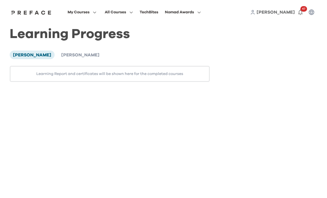
click at [62, 55] on span "[PERSON_NAME]" at bounding box center [80, 55] width 38 height 4
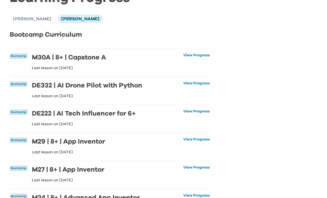
scroll to position [37, 0]
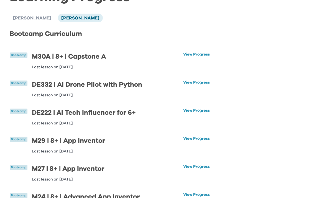
click at [200, 57] on link "View Progress" at bounding box center [196, 60] width 27 height 17
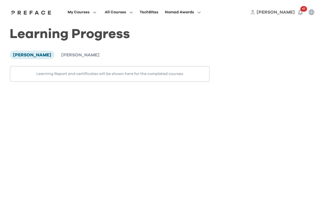
click at [58, 51] on li "[PERSON_NAME]" at bounding box center [80, 54] width 45 height 8
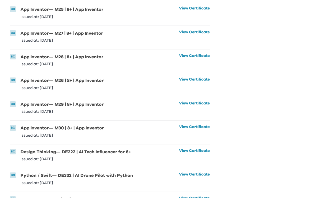
scroll to position [749, 0]
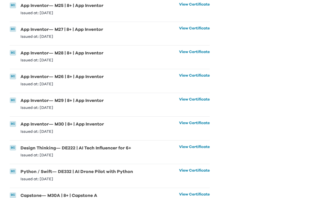
click at [187, 193] on link "View Certificate" at bounding box center [194, 198] width 31 height 12
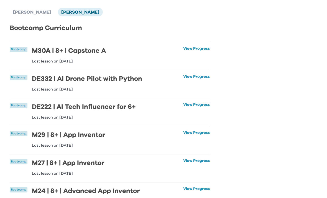
scroll to position [0, 0]
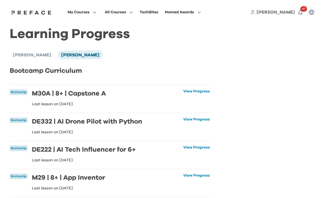
click at [24, 53] on span "[PERSON_NAME]" at bounding box center [32, 55] width 38 height 4
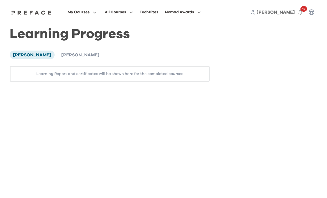
click at [302, 12] on icon "button" at bounding box center [300, 12] width 7 height 7
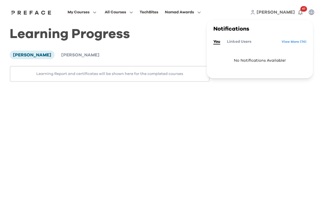
click at [300, 40] on link "View More ( 74 )" at bounding box center [294, 41] width 25 height 9
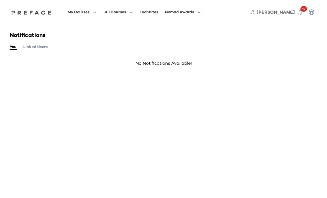
click at [44, 48] on button "Linked Users" at bounding box center [35, 47] width 24 height 6
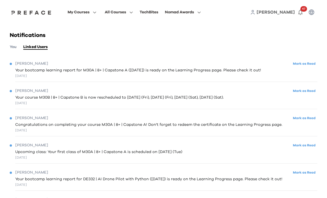
click at [306, 66] on button "Mark as Read" at bounding box center [305, 63] width 26 height 7
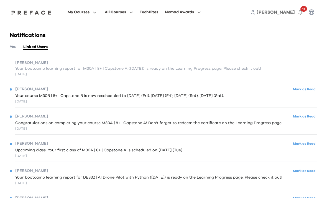
click at [310, 91] on button "Mark as Read" at bounding box center [305, 88] width 26 height 7
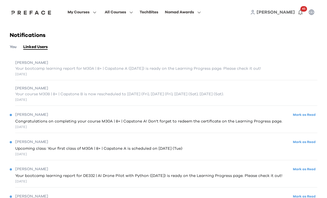
click at [308, 117] on button "Mark as Read" at bounding box center [305, 114] width 26 height 7
click at [307, 142] on button "Mark as Read" at bounding box center [305, 141] width 26 height 7
click at [305, 172] on button "Mark as Read" at bounding box center [305, 168] width 26 height 7
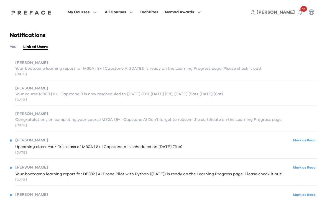
click at [307, 194] on button "Mark as Read" at bounding box center [305, 194] width 26 height 7
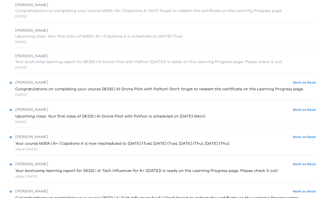
scroll to position [109, 0]
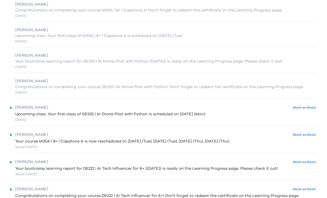
click at [309, 109] on button "Mark as Read" at bounding box center [305, 107] width 26 height 7
click at [309, 136] on button "Mark as Read" at bounding box center [305, 134] width 26 height 7
click at [310, 161] on button "Mark as Read" at bounding box center [305, 161] width 26 height 7
click at [309, 189] on button "Mark as Read" at bounding box center [305, 188] width 26 height 7
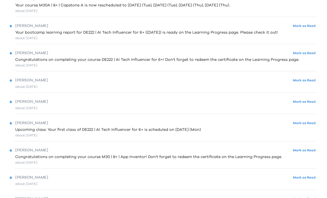
scroll to position [244, 0]
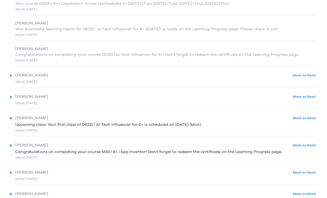
click at [310, 83] on div "about [DATE]" at bounding box center [164, 81] width 308 height 5
click at [313, 96] on button "Mark as Read" at bounding box center [305, 96] width 26 height 7
click at [307, 119] on button "Mark as Read" at bounding box center [305, 117] width 26 height 7
click at [307, 144] on button "Mark as Read" at bounding box center [305, 144] width 26 height 7
click at [308, 170] on button "Mark as Read" at bounding box center [305, 172] width 26 height 7
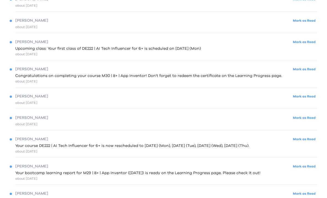
scroll to position [322, 0]
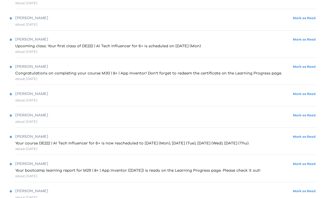
click at [314, 95] on button "Mark as Read" at bounding box center [305, 93] width 26 height 7
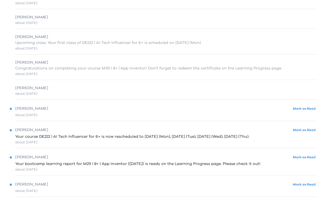
click at [311, 117] on div "about [DATE]" at bounding box center [164, 114] width 308 height 5
click at [310, 127] on button "Mark as Read" at bounding box center [305, 129] width 26 height 7
click at [310, 157] on button "Mark as Read" at bounding box center [305, 156] width 26 height 7
click at [308, 187] on button "Mark as Read" at bounding box center [305, 184] width 26 height 7
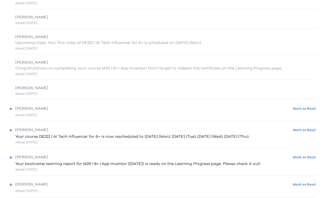
click at [315, 104] on div "[PERSON_NAME] as Read about [DATE]" at bounding box center [164, 111] width 308 height 19
click at [307, 133] on button "Mark as Read" at bounding box center [305, 129] width 26 height 7
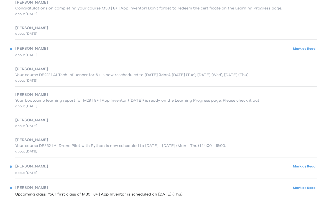
scroll to position [385, 0]
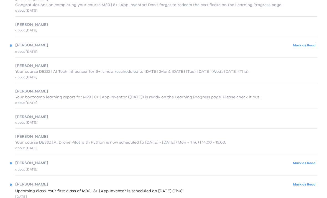
click at [309, 46] on button "Mark as Read" at bounding box center [305, 45] width 26 height 7
click at [308, 164] on button "Mark as Read" at bounding box center [305, 162] width 26 height 7
click at [309, 187] on button "Mark as Read" at bounding box center [305, 184] width 26 height 7
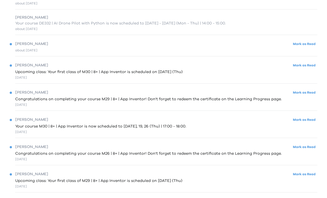
scroll to position [506, 0]
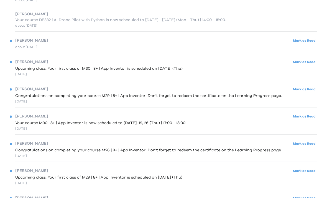
click at [307, 118] on button "Mark as Read" at bounding box center [305, 116] width 26 height 7
click at [307, 146] on button "Mark as Read" at bounding box center [305, 143] width 26 height 7
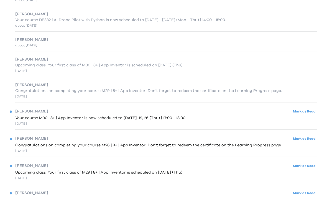
click at [306, 176] on div "Upcoming class: Your first class of M29 | 8+ | App Inventor is scheduled on [DA…" at bounding box center [164, 174] width 308 height 11
click at [308, 197] on button "Mark as Read" at bounding box center [305, 192] width 26 height 7
click at [312, 169] on button "Mark as Read" at bounding box center [305, 165] width 26 height 7
click at [313, 136] on button "Mark as Read" at bounding box center [305, 138] width 26 height 7
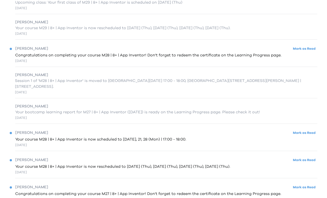
scroll to position [671, 0]
click at [311, 48] on button "Mark as Read" at bounding box center [305, 48] width 26 height 7
click at [308, 133] on button "Mark as Read" at bounding box center [305, 132] width 26 height 7
click at [307, 159] on button "Mark as Read" at bounding box center [305, 159] width 26 height 7
click at [305, 187] on button "Mark as Read" at bounding box center [305, 186] width 26 height 7
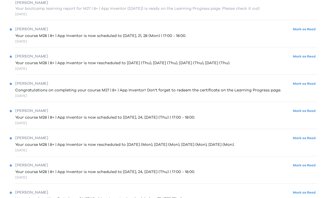
scroll to position [775, 0]
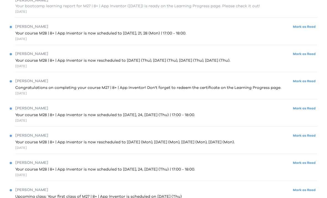
click at [302, 112] on button "Mark as Read" at bounding box center [305, 108] width 26 height 7
click at [309, 139] on button "Mark as Read" at bounding box center [305, 135] width 26 height 7
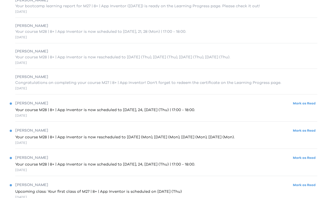
click at [303, 168] on div "Your course M28 | 8+ | App Inventor is now scheduled to [DATE], 24, [DATE] (Thu…" at bounding box center [164, 166] width 308 height 11
click at [307, 187] on button "Mark as Read" at bounding box center [305, 184] width 26 height 7
click at [312, 156] on button "Mark as Read" at bounding box center [305, 157] width 26 height 7
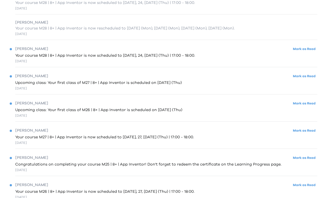
scroll to position [882, 0]
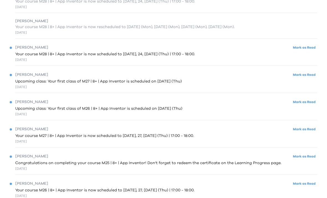
click at [312, 102] on button "Mark as Read" at bounding box center [305, 101] width 26 height 7
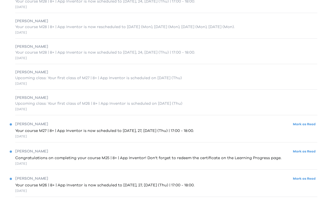
click at [312, 125] on button "Mark as Read" at bounding box center [305, 123] width 26 height 7
click at [311, 146] on div "[PERSON_NAME] as Read Congratulations on completing your course M25 | 8+ | App …" at bounding box center [164, 156] width 308 height 25
click at [305, 179] on button "Mark as Read" at bounding box center [305, 178] width 26 height 7
click at [312, 147] on div "[PERSON_NAME] as Read Congratulations on completing your course M25 | 8+ | App …" at bounding box center [164, 156] width 308 height 25
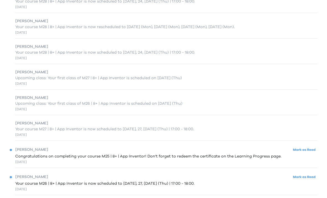
click at [312, 150] on button "Mark as Read" at bounding box center [305, 149] width 26 height 7
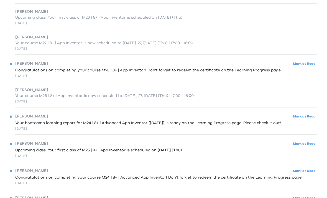
scroll to position [971, 0]
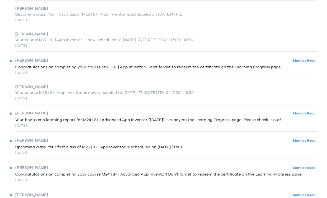
click at [306, 140] on button "Mark as Read" at bounding box center [305, 140] width 26 height 7
click at [312, 171] on button "Mark as Read" at bounding box center [305, 167] width 26 height 7
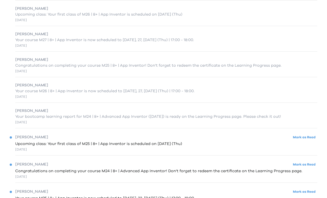
click at [310, 194] on button "Mark as Read" at bounding box center [305, 191] width 26 height 7
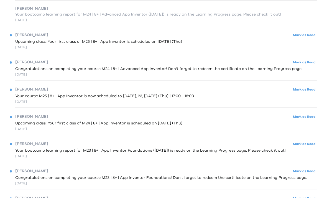
scroll to position [1074, 0]
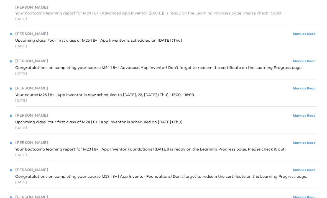
click at [310, 114] on button "Mark as Read" at bounding box center [305, 115] width 26 height 7
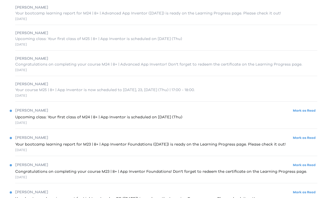
click at [313, 146] on div "Your bootcamp learning report for M23 | 8+ | App Inventor Foundations ([DATE]) …" at bounding box center [164, 146] width 308 height 11
click at [311, 167] on button "Mark as Read" at bounding box center [305, 164] width 26 height 7
click at [314, 135] on button "Mark as Read" at bounding box center [305, 137] width 26 height 7
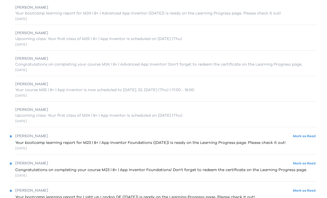
click at [310, 188] on button "Mark as Read" at bounding box center [305, 190] width 26 height 7
click at [312, 163] on button "Mark as Read" at bounding box center [305, 163] width 26 height 7
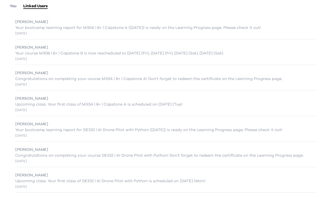
scroll to position [0, 0]
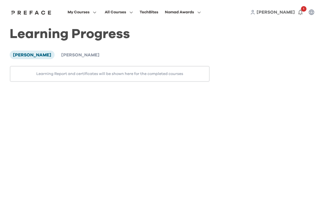
click at [58, 50] on li "[PERSON_NAME]" at bounding box center [80, 54] width 45 height 8
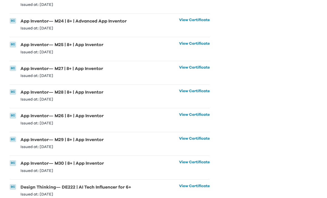
scroll to position [749, 0]
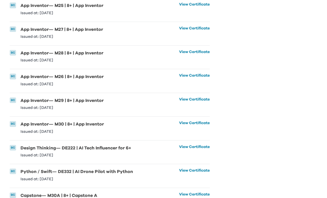
click at [203, 168] on link "View Certificate" at bounding box center [194, 174] width 31 height 12
